Goal: Find specific page/section: Find specific page/section

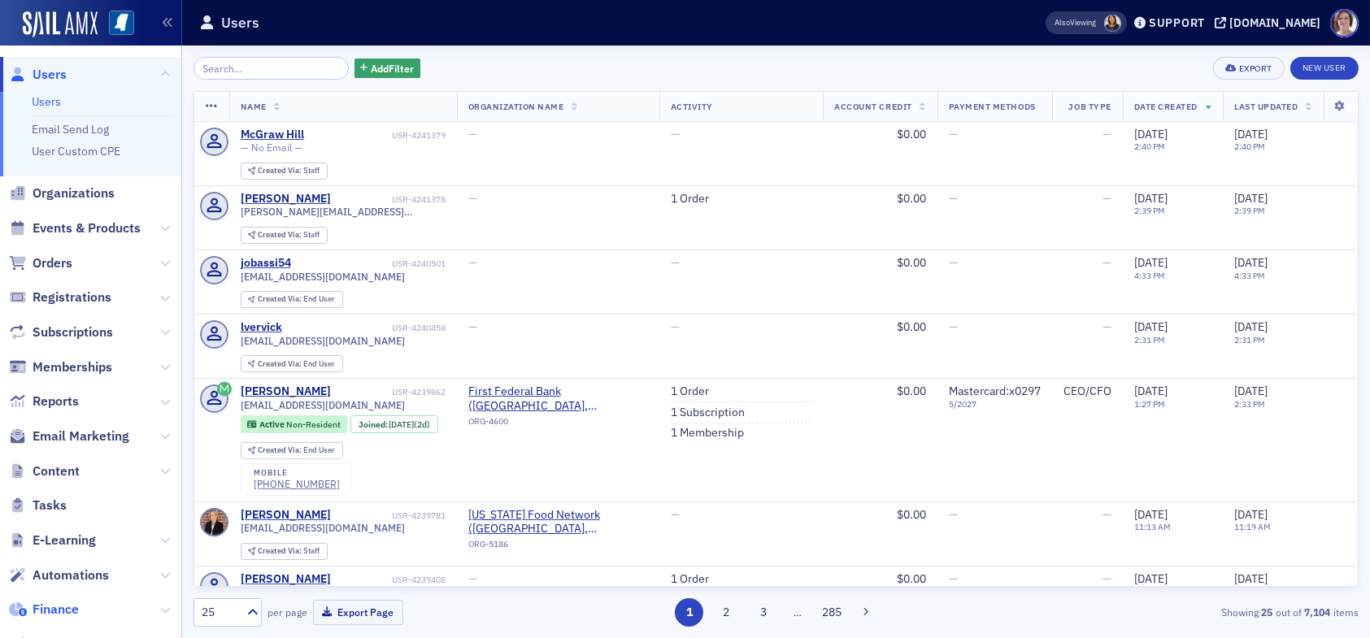
click at [71, 608] on span "Finance" at bounding box center [56, 610] width 46 height 18
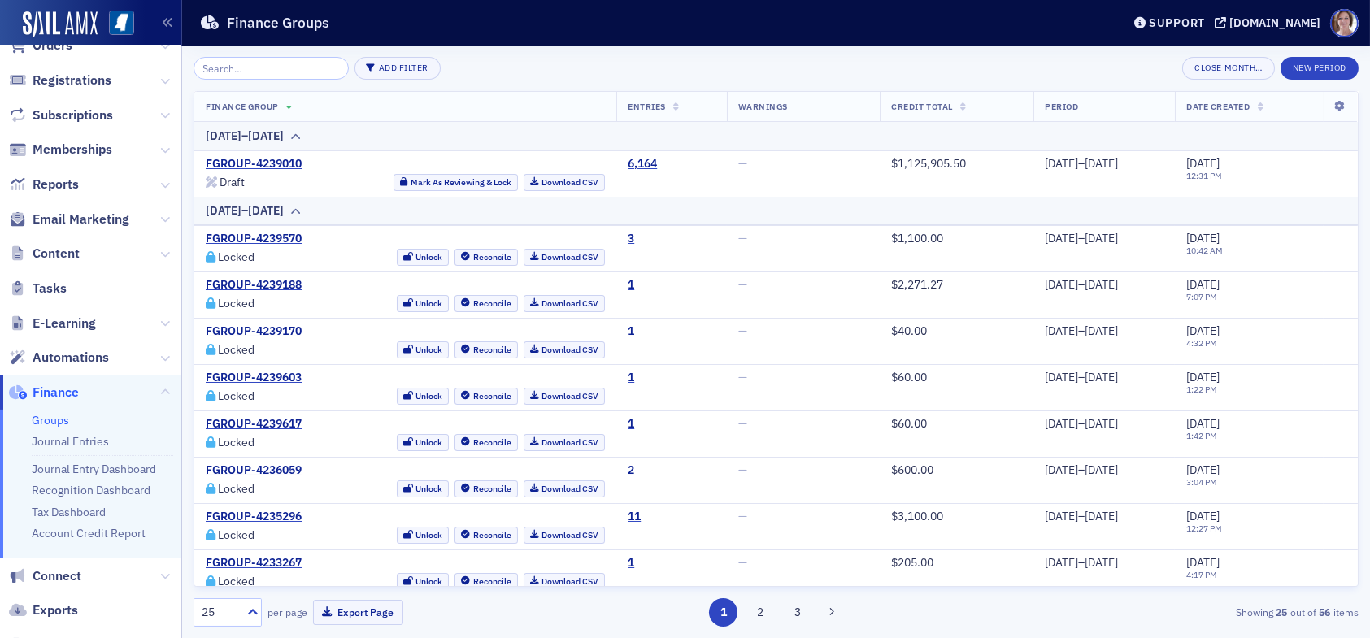
scroll to position [163, 0]
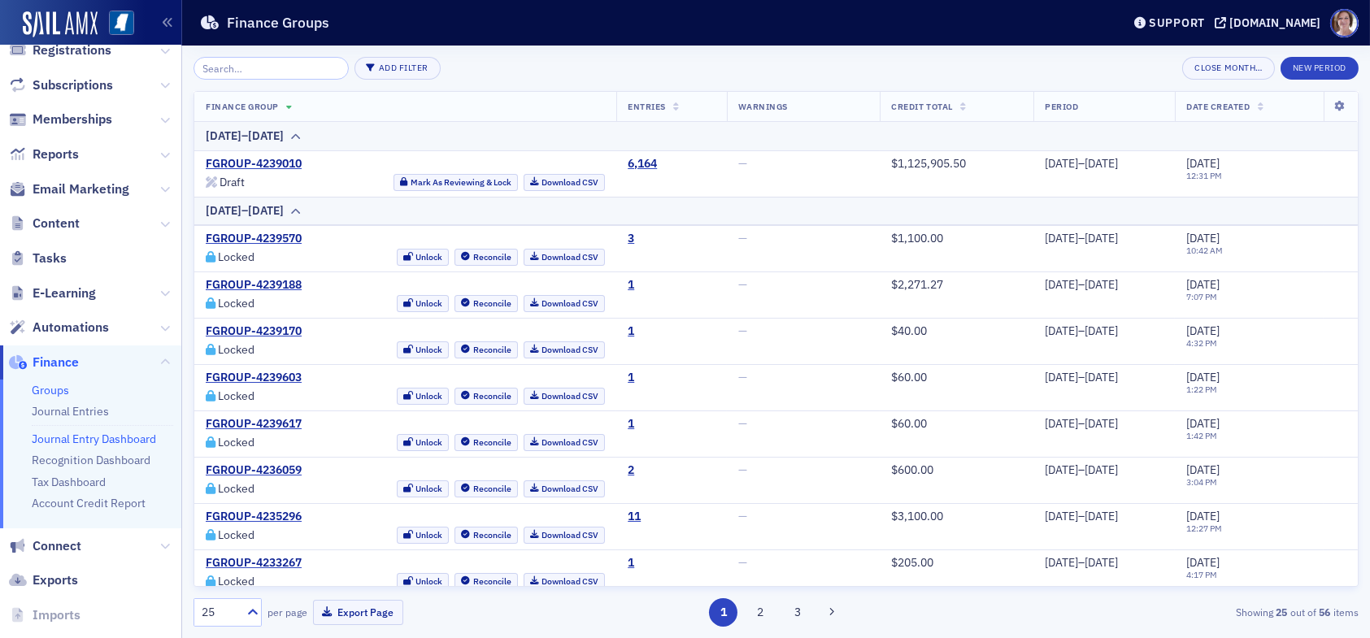
click at [107, 439] on link "Journal Entry Dashboard" at bounding box center [94, 439] width 124 height 15
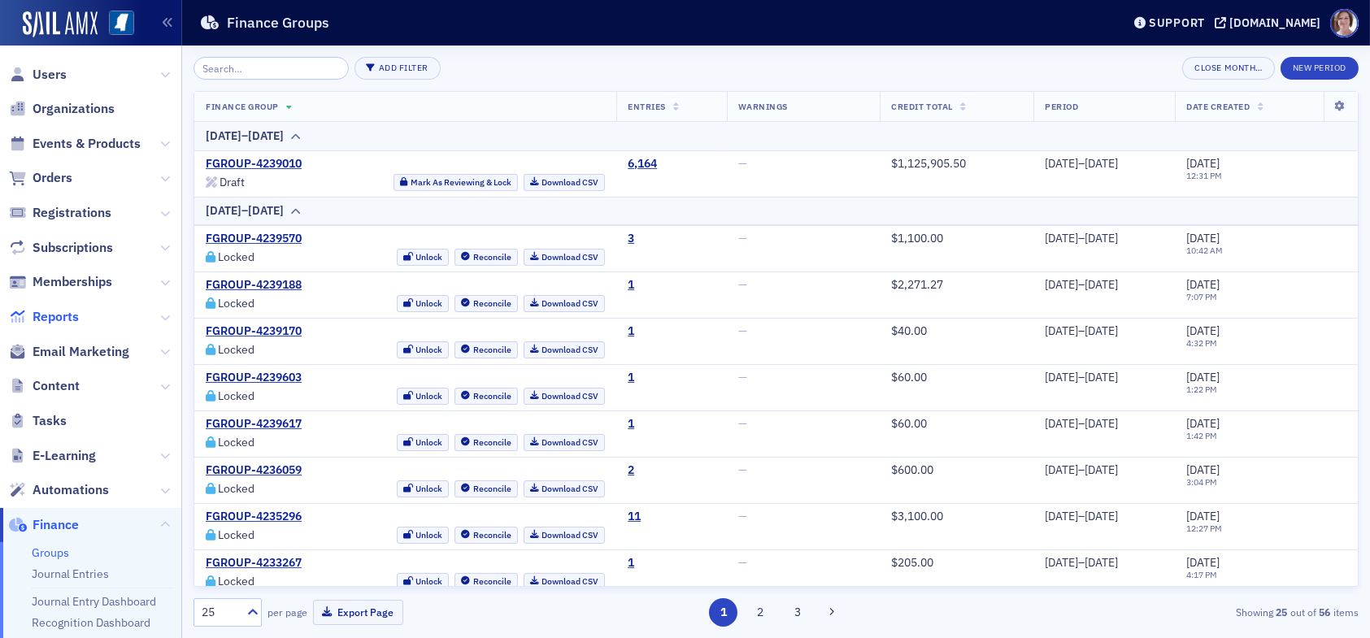
click at [52, 320] on span "Reports" at bounding box center [56, 317] width 46 height 18
